Goal: Check status: Check status

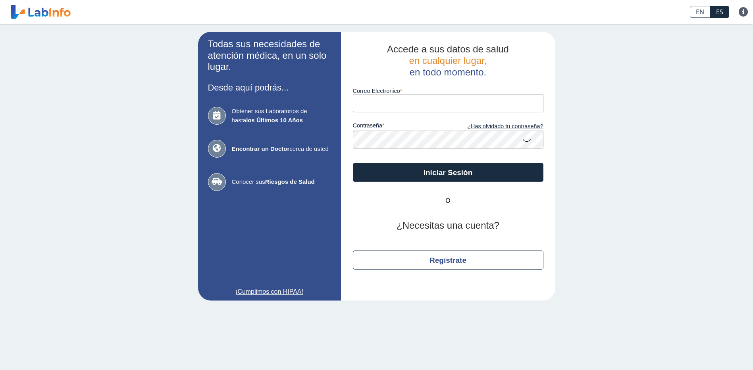
click at [385, 99] on input "Correo Electronico" at bounding box center [448, 103] width 191 height 18
type input "[EMAIL_ADDRESS][DOMAIN_NAME]"
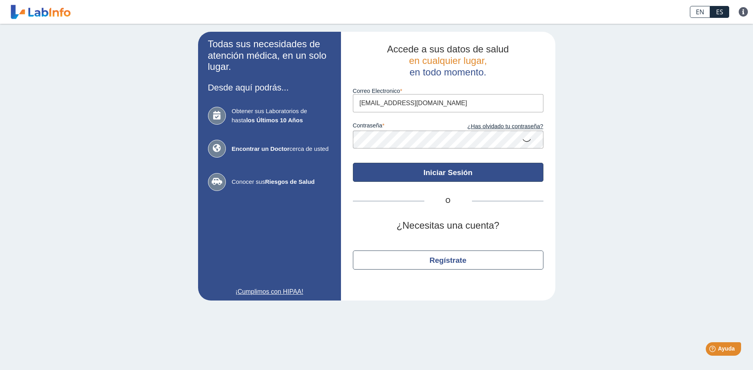
click at [421, 168] on button "Iniciar Sesión" at bounding box center [448, 172] width 191 height 19
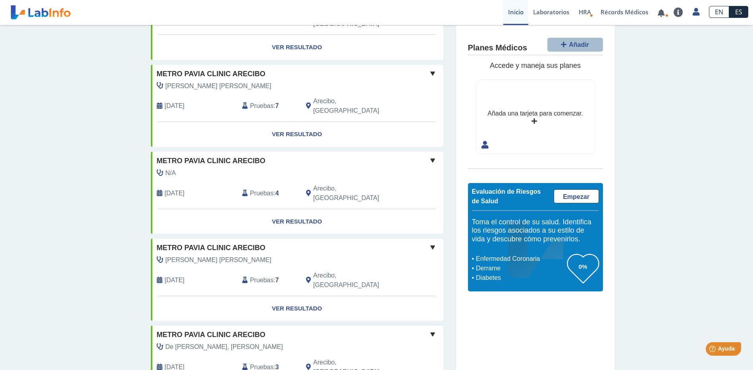
scroll to position [537, 0]
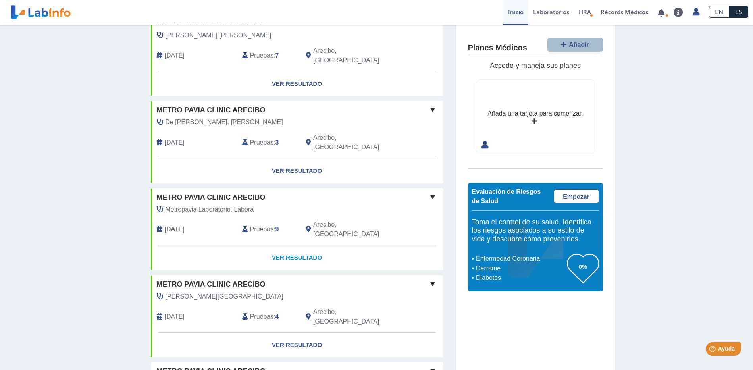
scroll to position [695, 0]
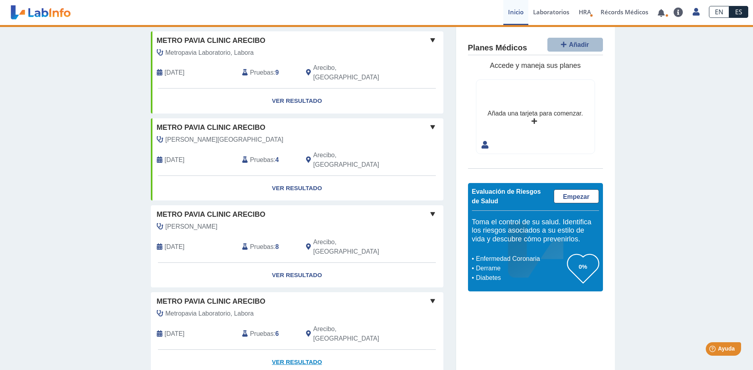
scroll to position [820, 0]
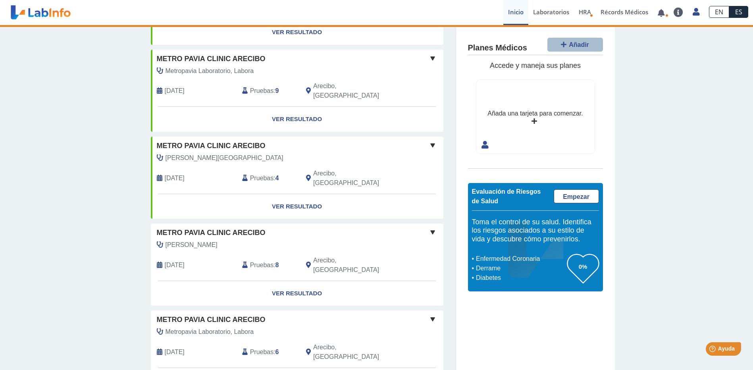
click at [429, 227] on span at bounding box center [433, 232] width 10 height 10
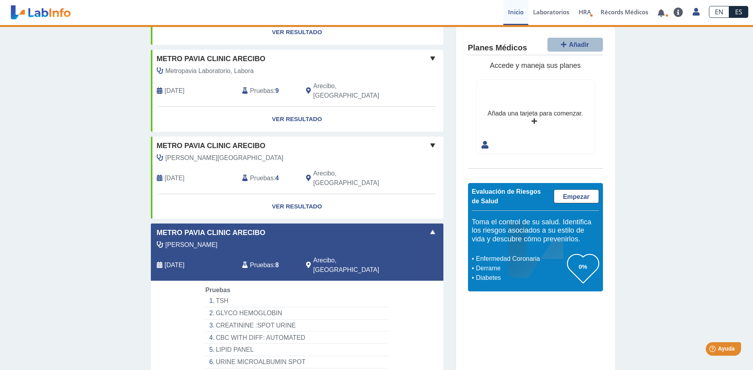
click at [430, 227] on span at bounding box center [433, 232] width 10 height 10
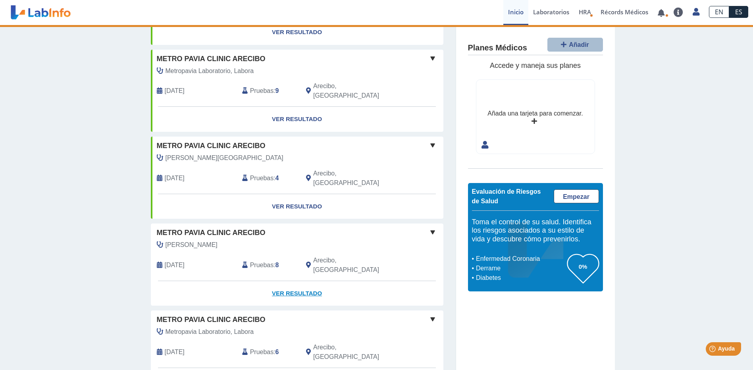
click at [292, 281] on link "Ver Resultado" at bounding box center [297, 293] width 293 height 25
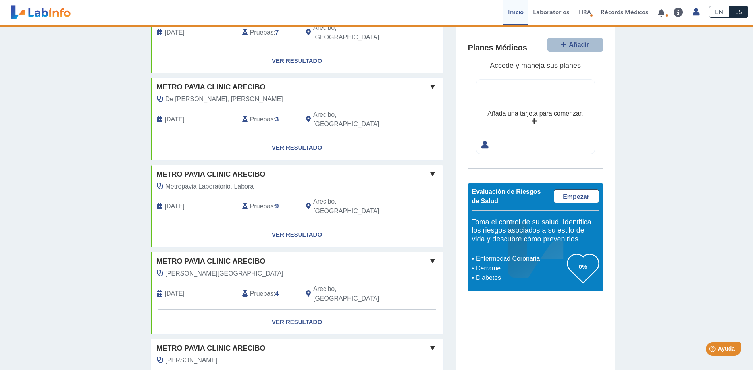
scroll to position [701, 0]
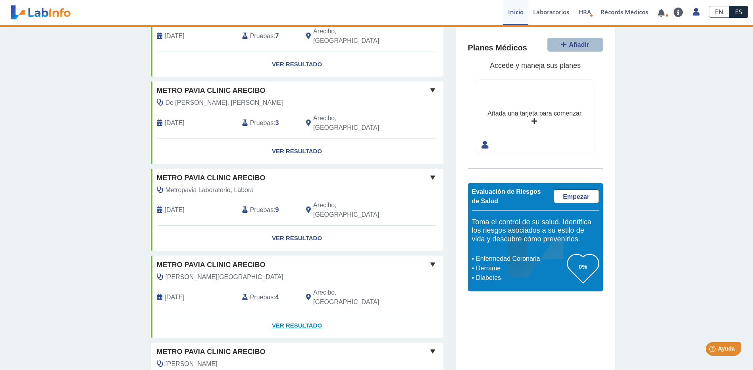
click at [290, 313] on link "Ver Resultado" at bounding box center [297, 325] width 293 height 25
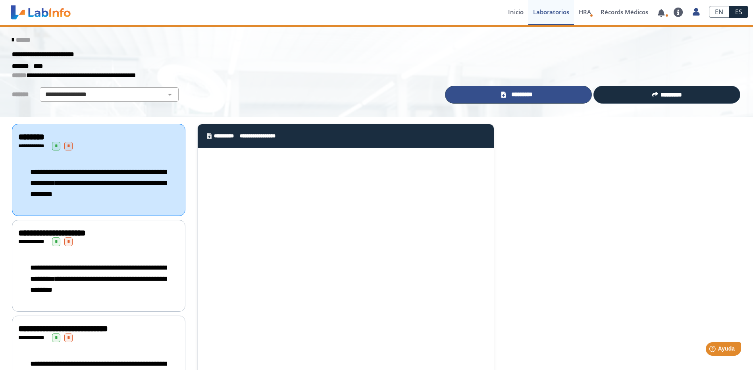
click at [502, 90] on link "*********" at bounding box center [518, 95] width 147 height 18
